Goal: Transaction & Acquisition: Purchase product/service

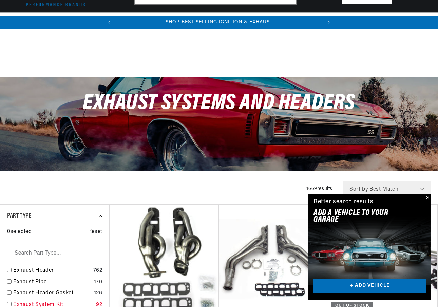
click at [58, 301] on link "Exhaust System Kit" at bounding box center [53, 305] width 80 height 9
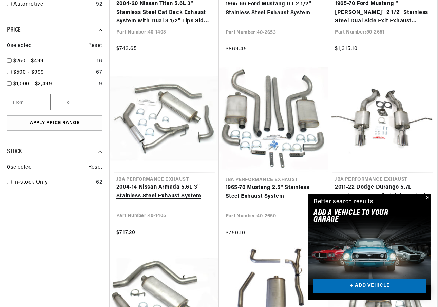
scroll to position [0, 33]
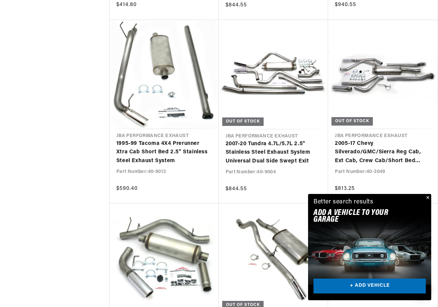
scroll to position [1440, 0]
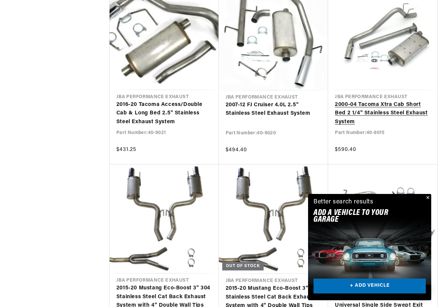
scroll to position [0, 205]
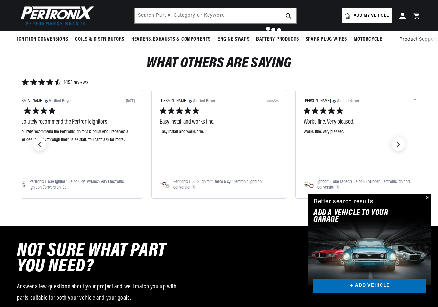
scroll to position [1440, 0]
